Goal: Task Accomplishment & Management: Use online tool/utility

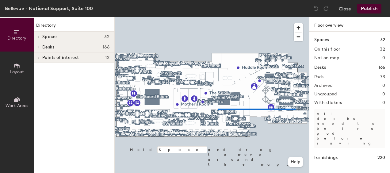
click at [218, 17] on div at bounding box center [212, 17] width 194 height 0
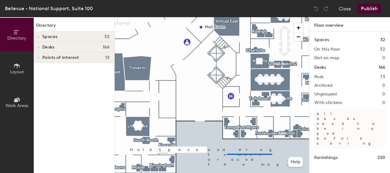
click at [227, 17] on div at bounding box center [212, 17] width 194 height 0
click at [262, 17] on div at bounding box center [212, 17] width 194 height 0
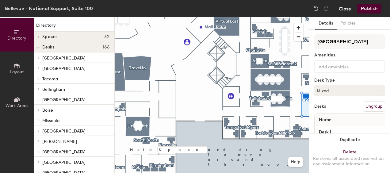
click at [340, 6] on button "Close" at bounding box center [345, 9] width 12 height 10
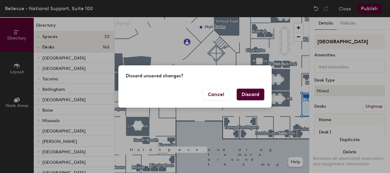
click at [252, 93] on button "Discard" at bounding box center [251, 95] width 28 height 12
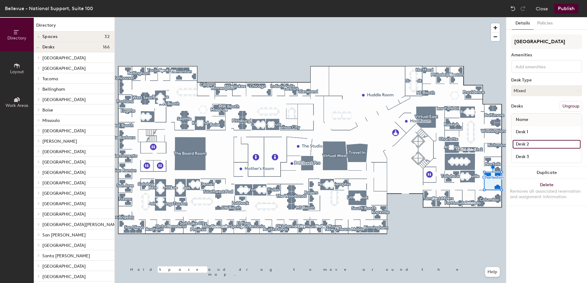
click at [540, 144] on input "Desk 2" at bounding box center [546, 144] width 68 height 9
click at [535, 217] on div "Details Policies Charleston Amenities Desk Type Mixed Desks Ungroup Name Desk 1…" at bounding box center [546, 150] width 81 height 266
click at [536, 142] on input "Desk 2" at bounding box center [546, 144] width 68 height 9
click at [545, 145] on input "Desk 2" at bounding box center [546, 144] width 68 height 9
click at [554, 209] on div "Details Policies Charleston Amenities Desk Type Mixed Desks Ungroup Name Desk 1…" at bounding box center [546, 150] width 81 height 266
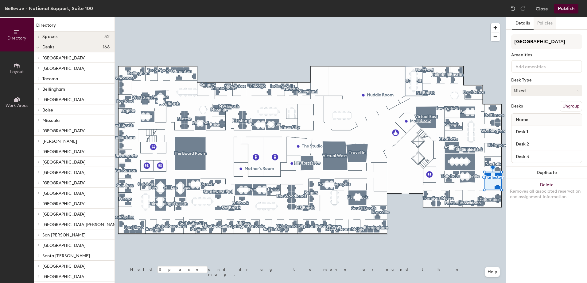
click at [545, 25] on button "Policies" at bounding box center [544, 23] width 23 height 13
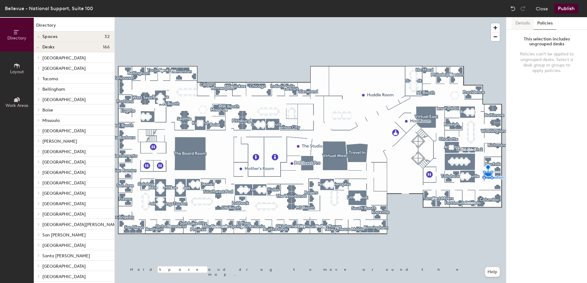
click at [527, 22] on button "Details" at bounding box center [522, 23] width 22 height 13
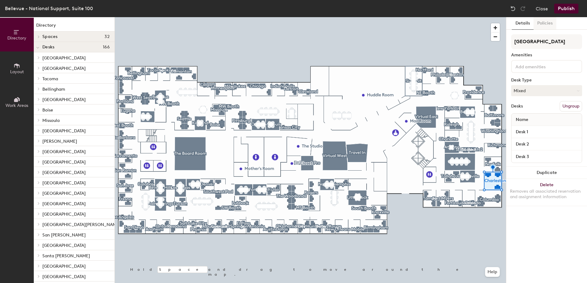
click at [544, 22] on button "Policies" at bounding box center [544, 23] width 23 height 13
click at [539, 27] on button "Policies" at bounding box center [544, 23] width 23 height 13
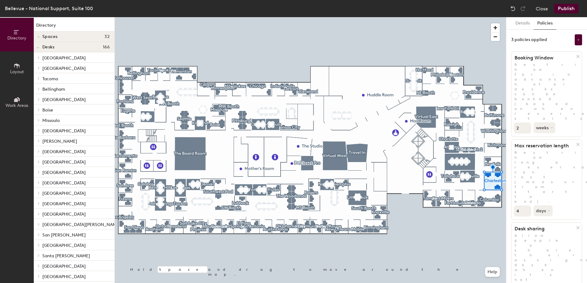
click at [526, 206] on input "4" at bounding box center [521, 211] width 17 height 11
type input "5"
click at [526, 206] on input "5" at bounding box center [521, 211] width 17 height 11
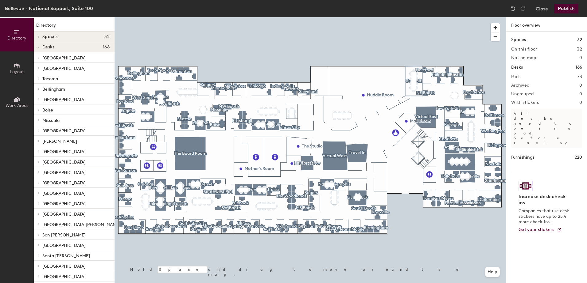
click at [497, 17] on div at bounding box center [310, 17] width 391 height 0
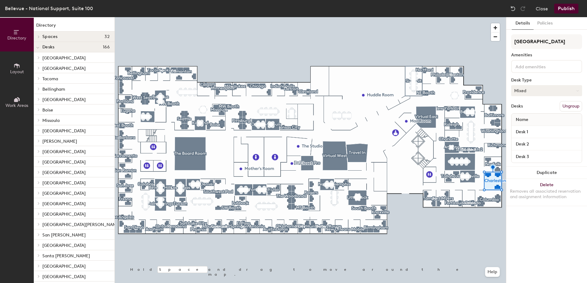
click at [533, 94] on button "Mixed" at bounding box center [546, 90] width 71 height 11
click at [529, 100] on div "Charleston Amenities Desk Type Mixed Assigned Hot Hoteled Desks Ungroup Name De…" at bounding box center [546, 100] width 71 height 133
click at [540, 25] on button "Policies" at bounding box center [544, 23] width 23 height 13
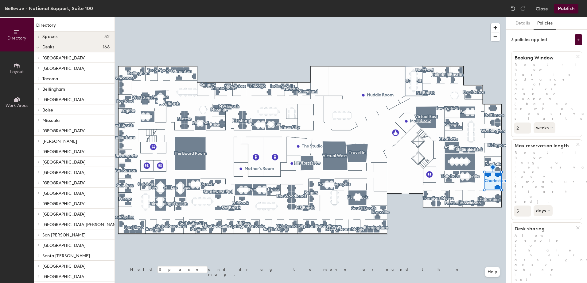
click at [530, 37] on div "3 policies applied" at bounding box center [529, 39] width 36 height 5
click at [561, 10] on button "Publish" at bounding box center [566, 9] width 24 height 10
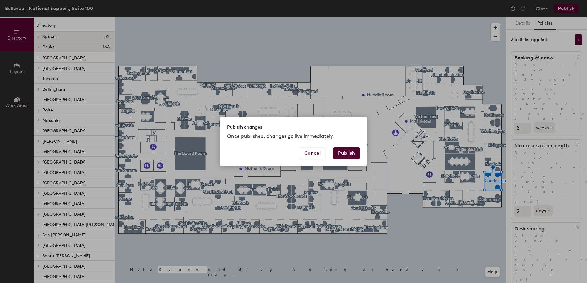
click at [345, 148] on button "Publish" at bounding box center [346, 154] width 27 height 12
